Goal: Transaction & Acquisition: Obtain resource

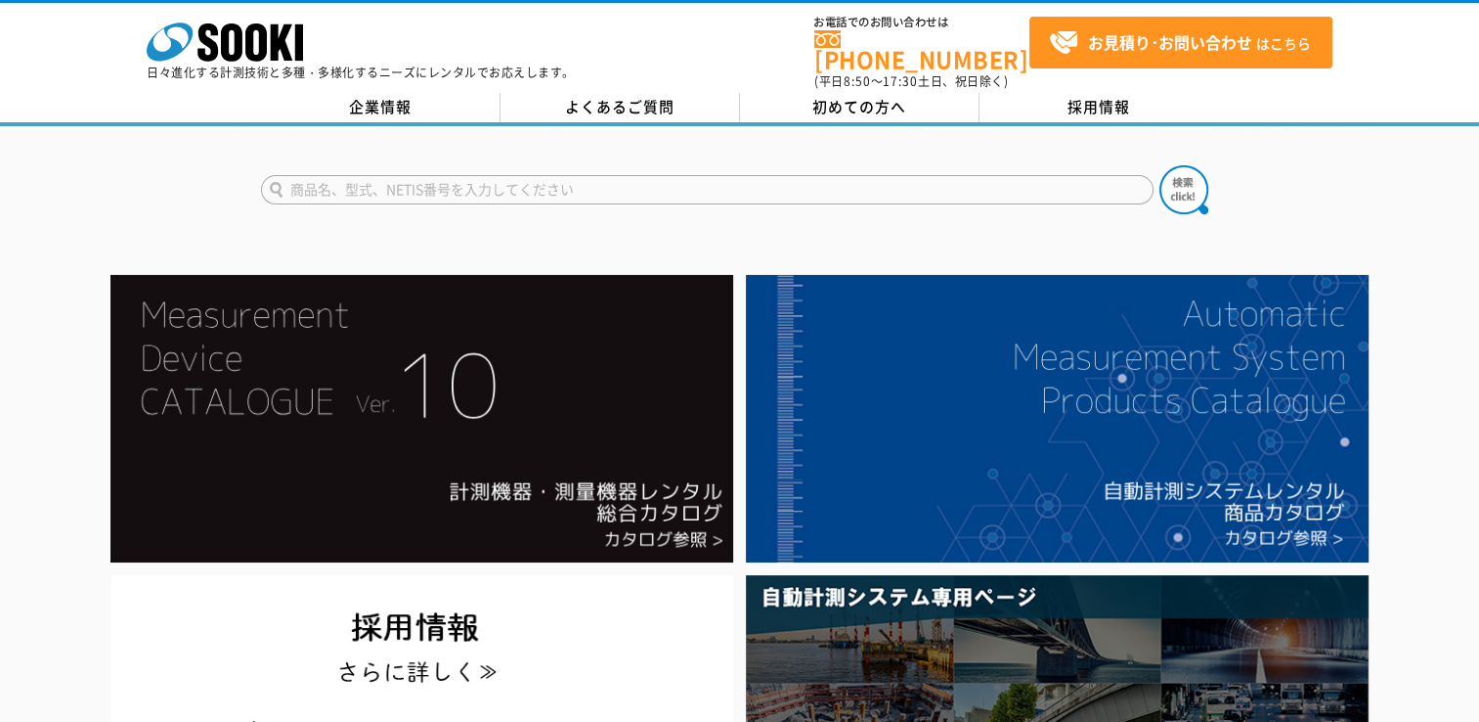
click at [476, 181] on input "text" at bounding box center [707, 189] width 893 height 29
type input "濁度計"
click at [1160, 165] on button at bounding box center [1184, 189] width 49 height 49
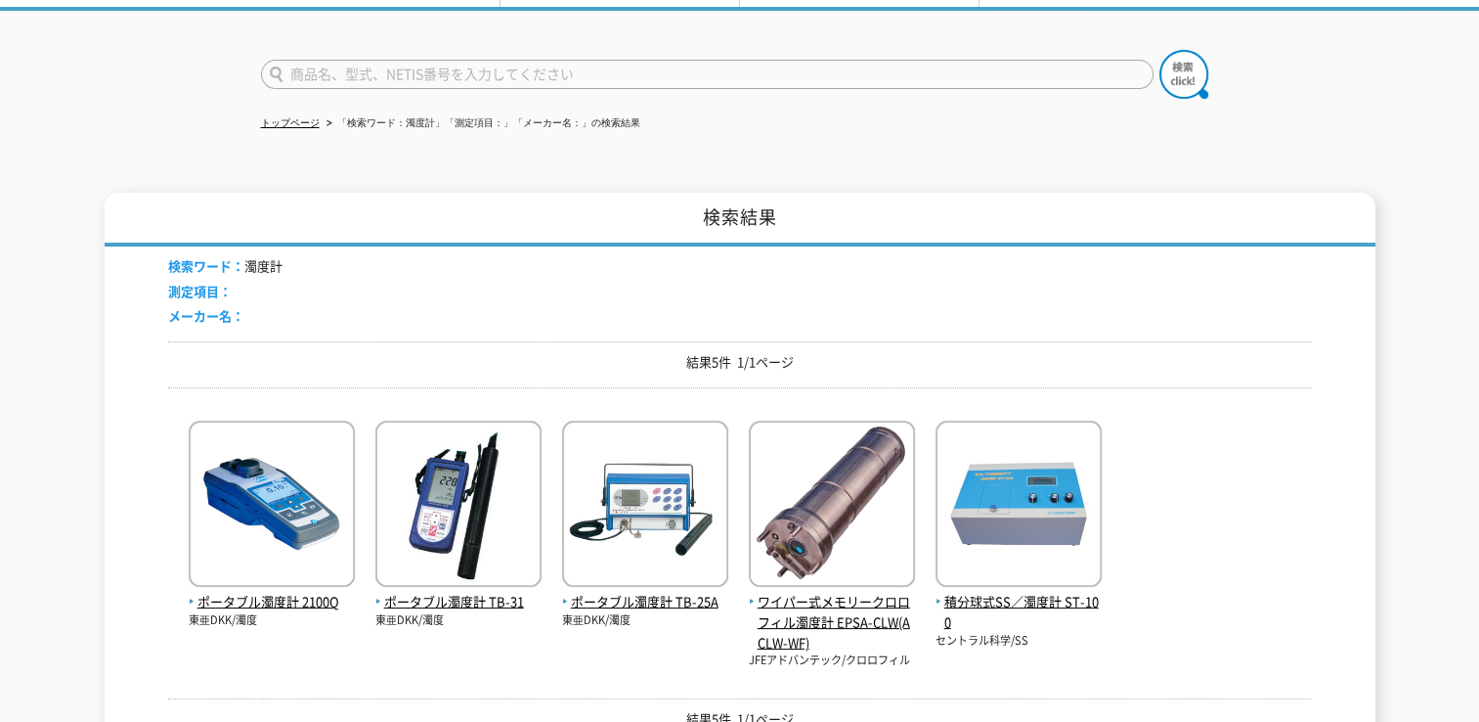
scroll to position [293, 0]
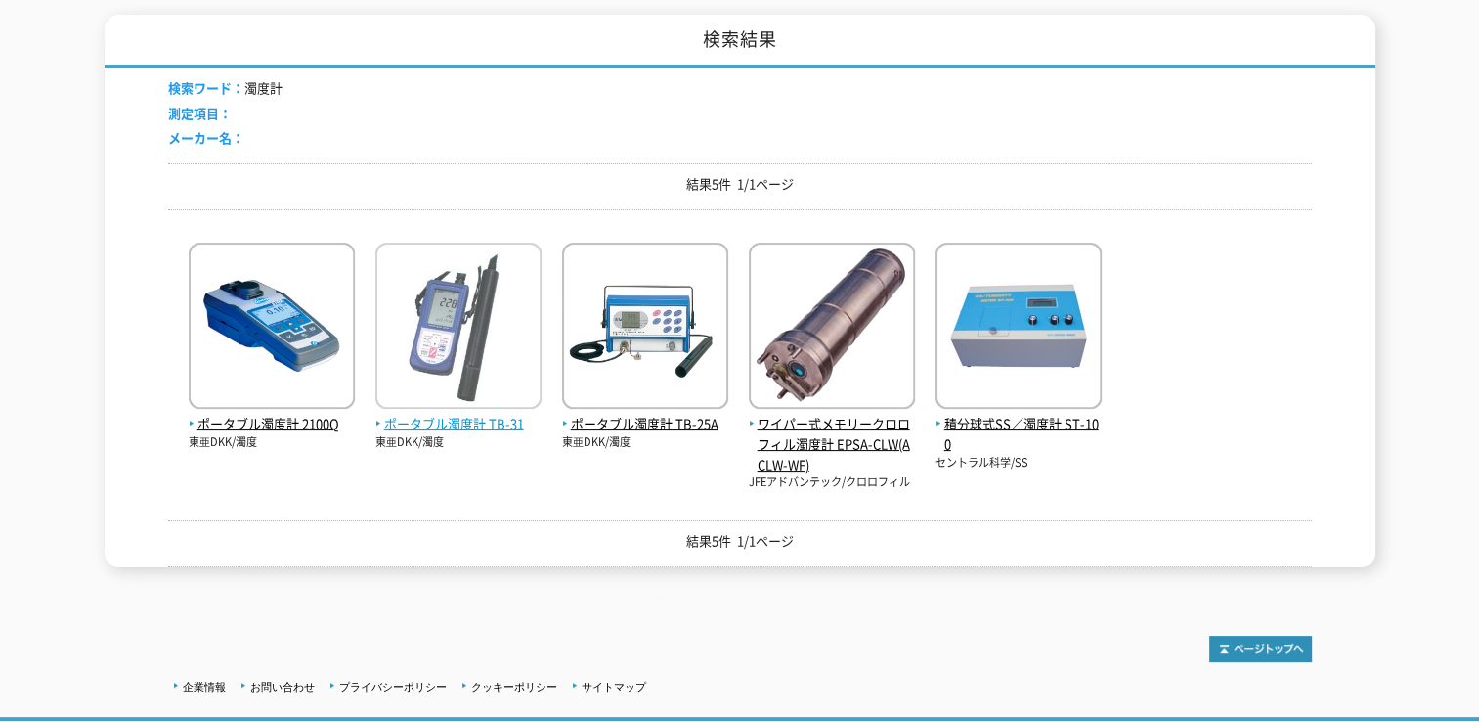
click at [408, 414] on span "ポータブル濁度計 TB-31" at bounding box center [458, 424] width 166 height 21
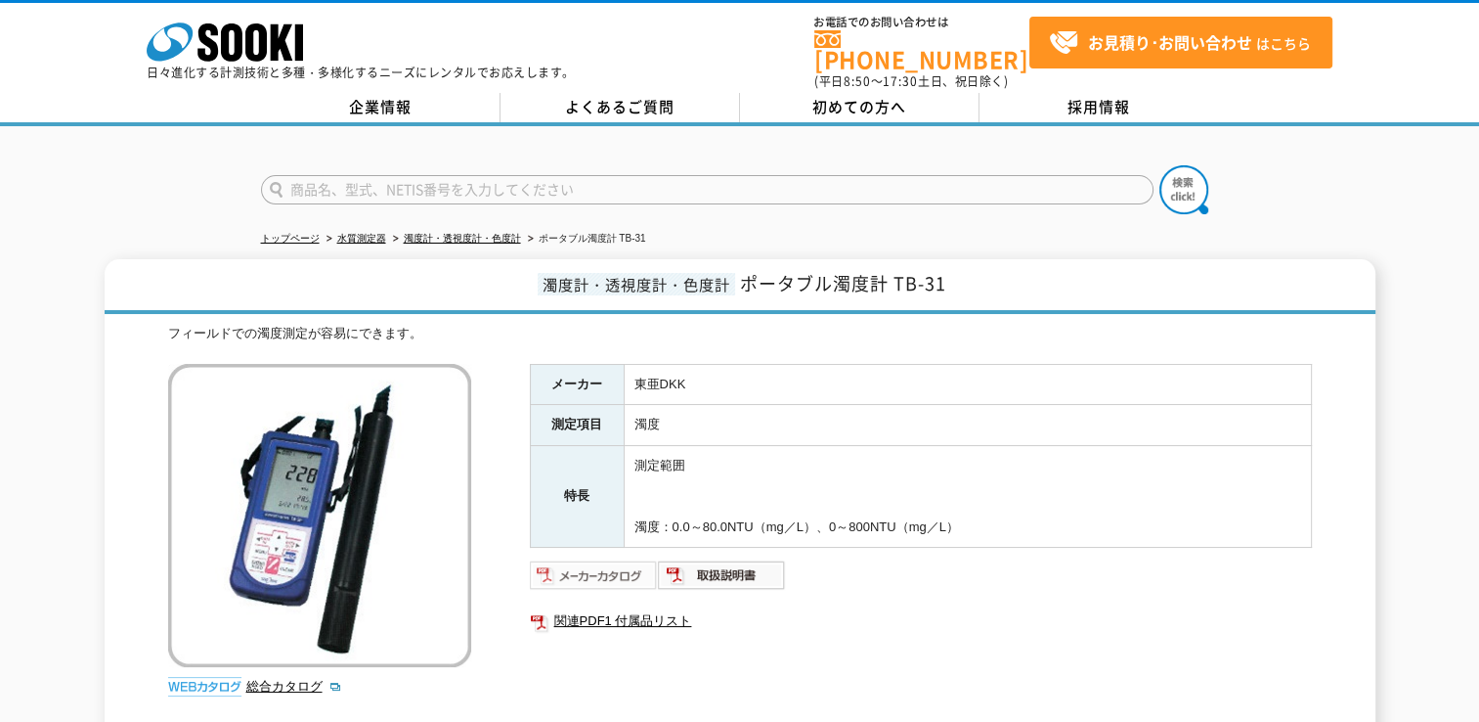
click at [627, 568] on img at bounding box center [594, 574] width 128 height 31
click at [616, 559] on img at bounding box center [594, 574] width 128 height 31
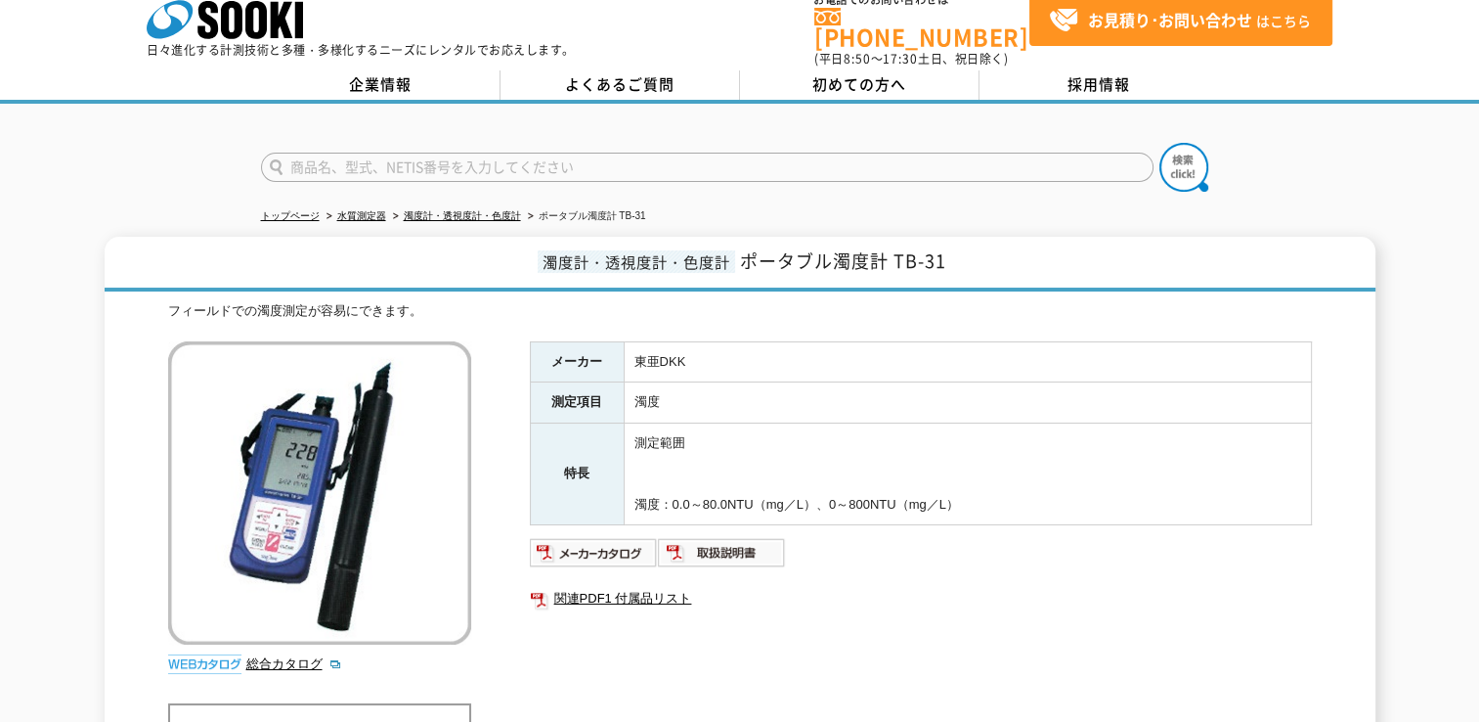
scroll to position [62, 0]
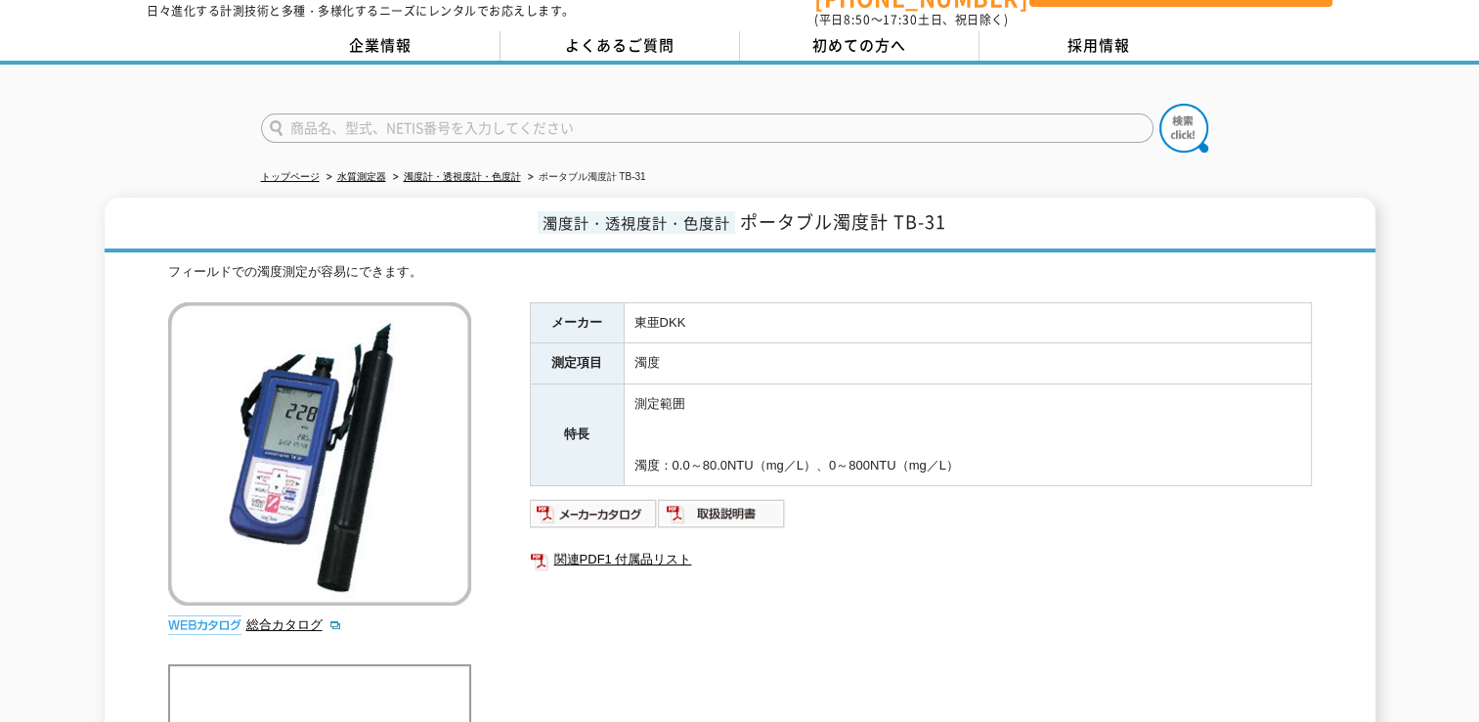
drag, startPoint x: 896, startPoint y: 340, endPoint x: 894, endPoint y: 260, distance: 80.2
click at [896, 343] on td "濁度" at bounding box center [967, 363] width 687 height 41
